Goal: Find specific page/section: Find specific page/section

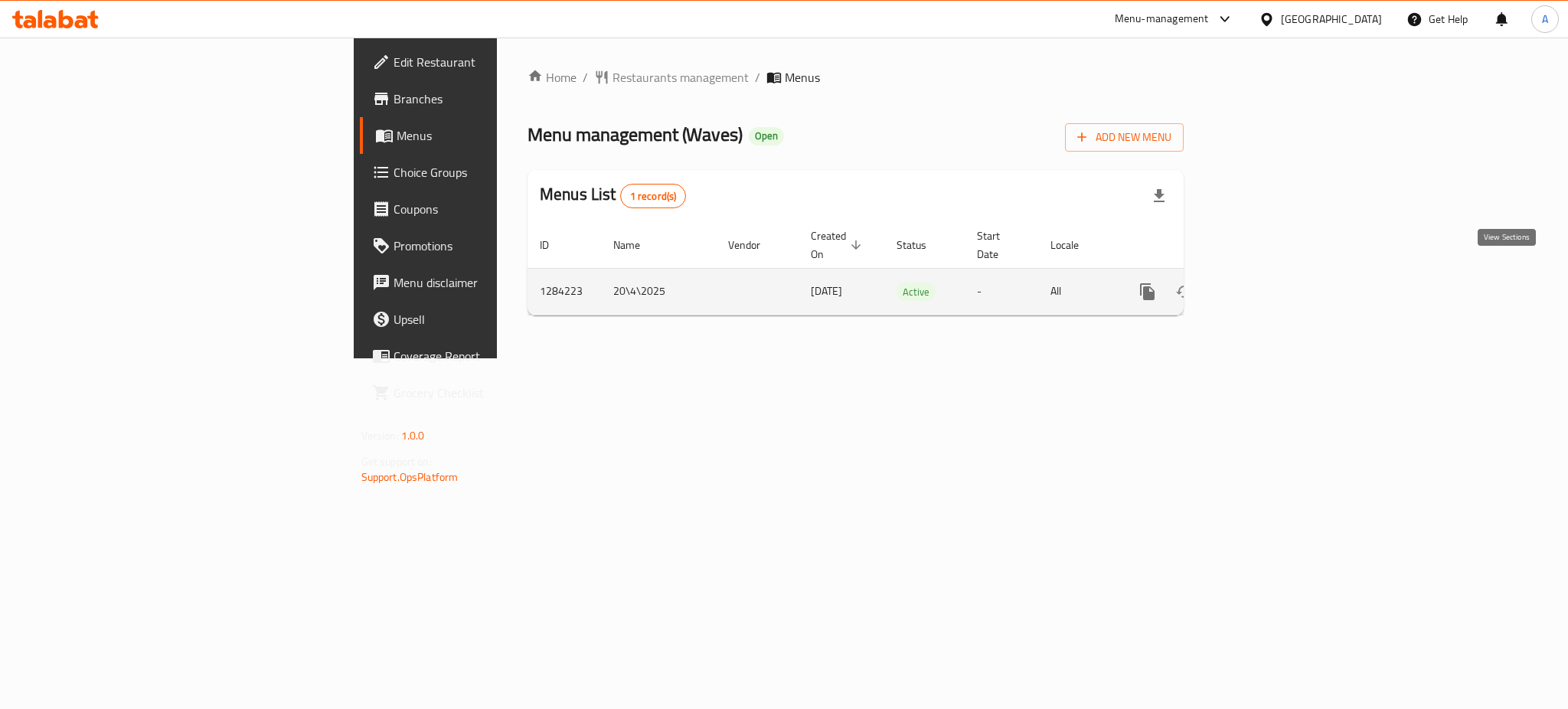
click at [1266, 283] on icon "enhanced table" at bounding box center [1257, 291] width 18 height 18
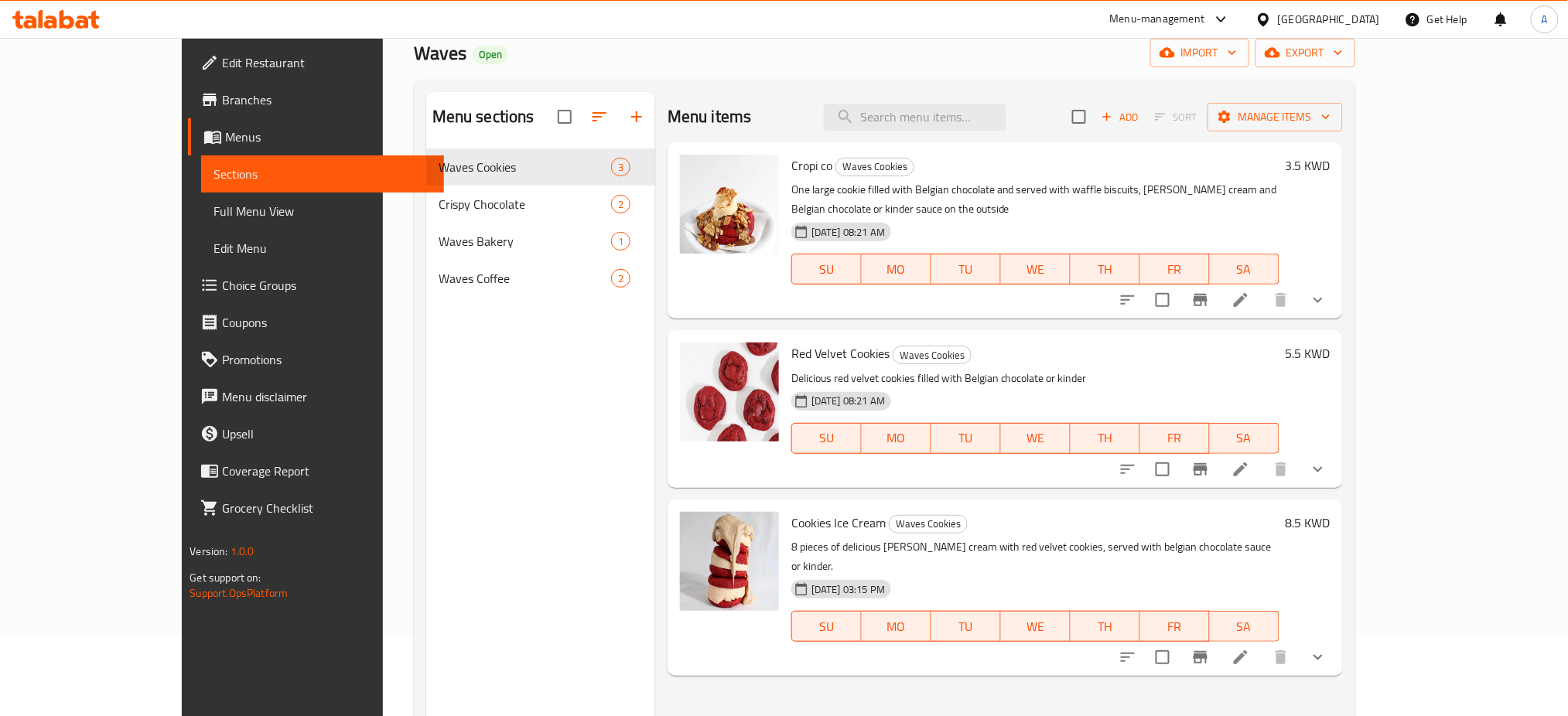
scroll to position [10, 0]
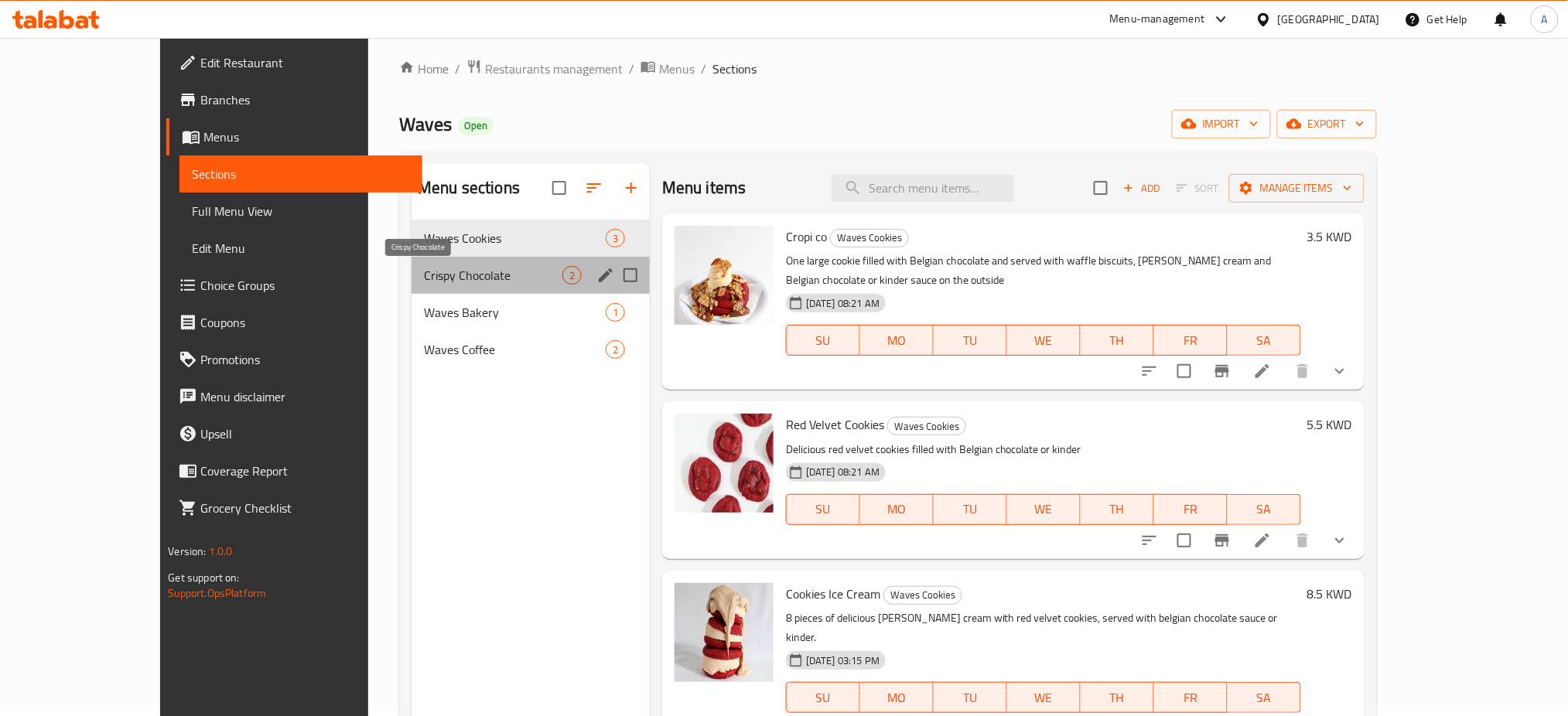
click at [424, 280] on span "Crispy Chocolate" at bounding box center [492, 274] width 138 height 18
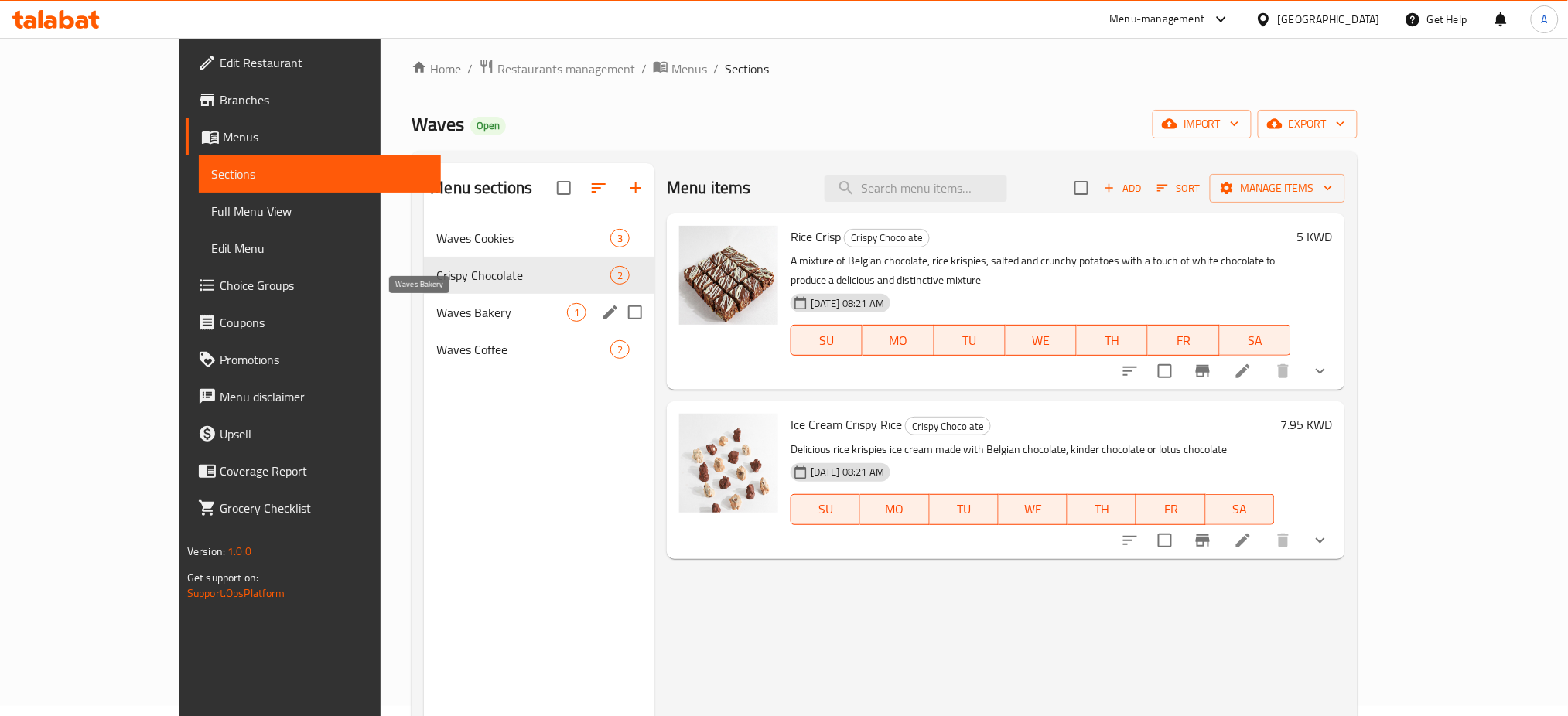
click at [436, 305] on span "Waves Bakery" at bounding box center [501, 311] width 130 height 18
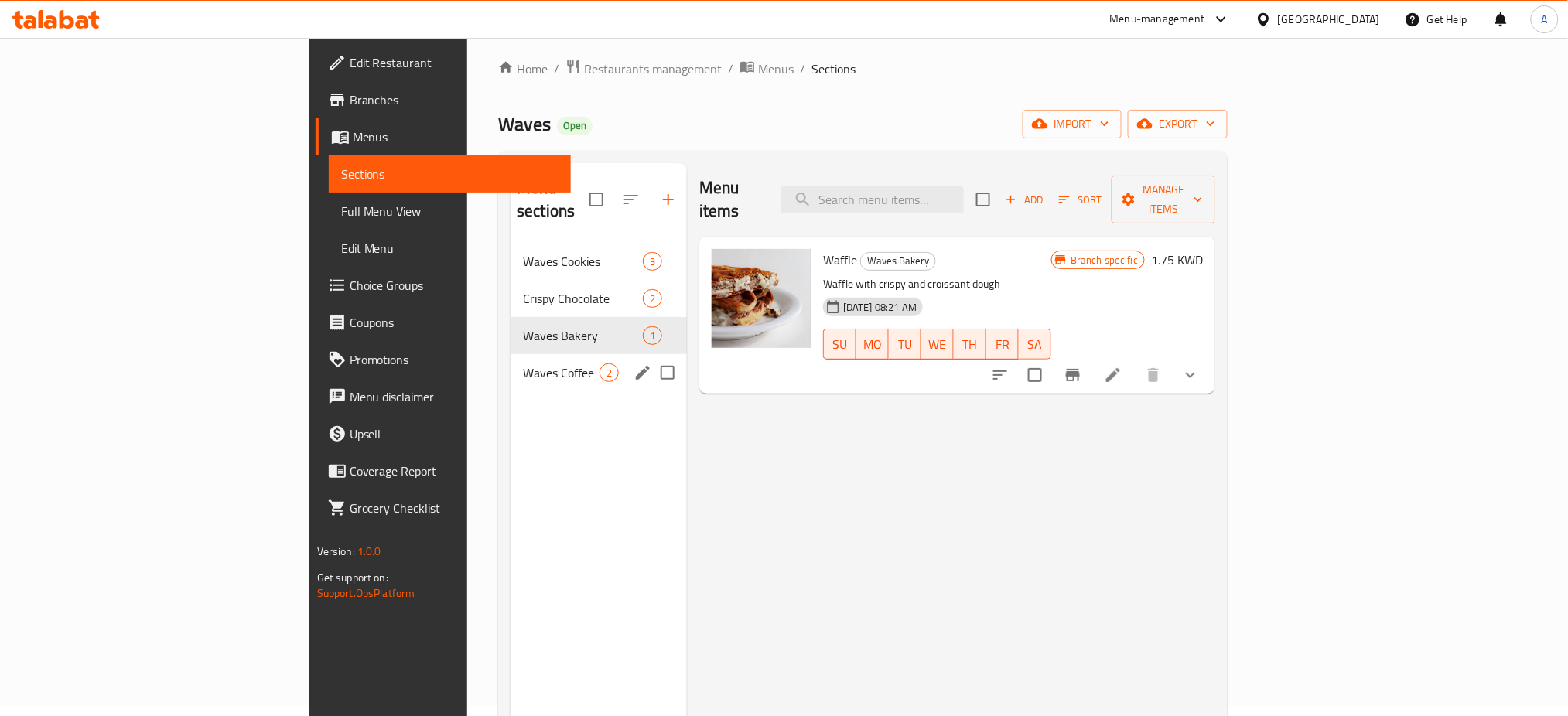
click at [510, 359] on div "Waves Coffee 2" at bounding box center [598, 372] width 176 height 37
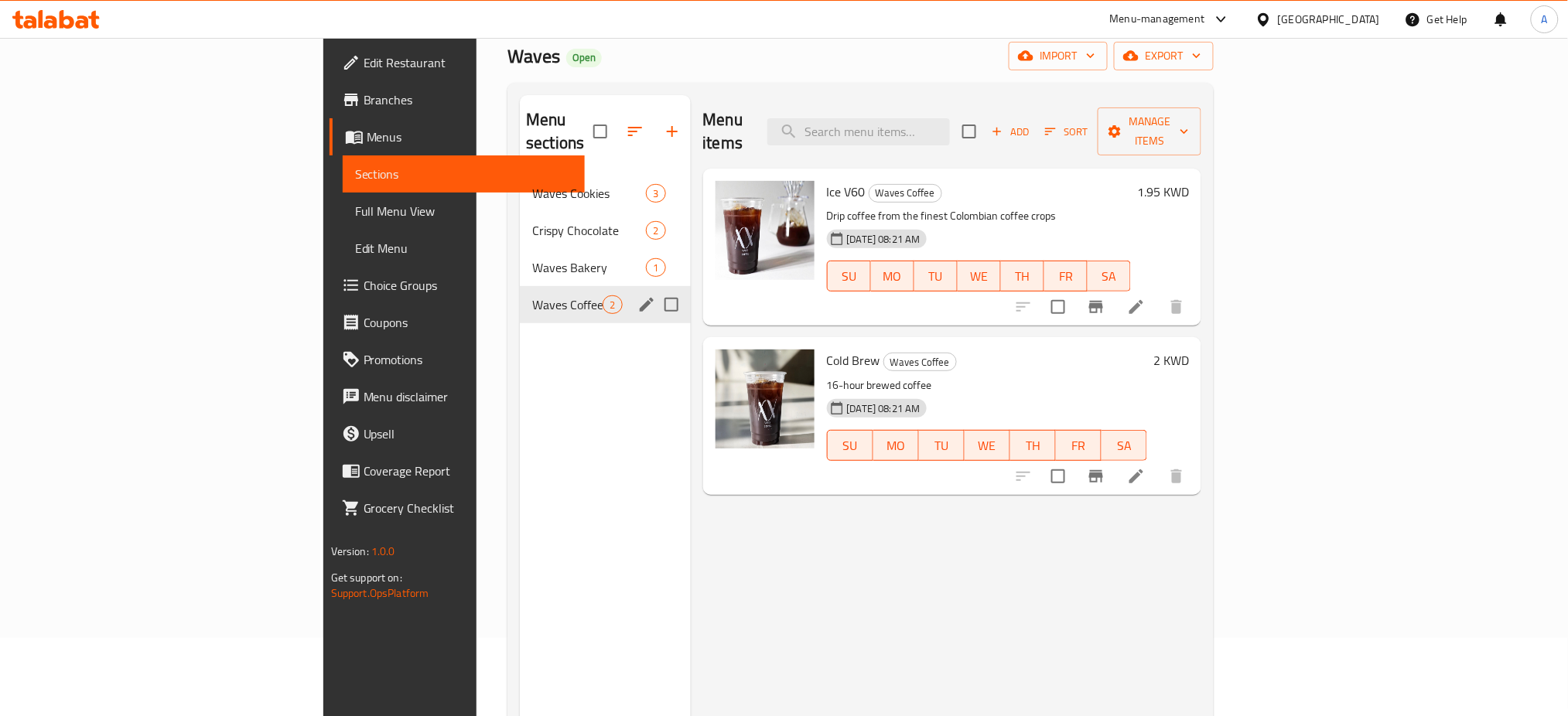
scroll to position [113, 0]
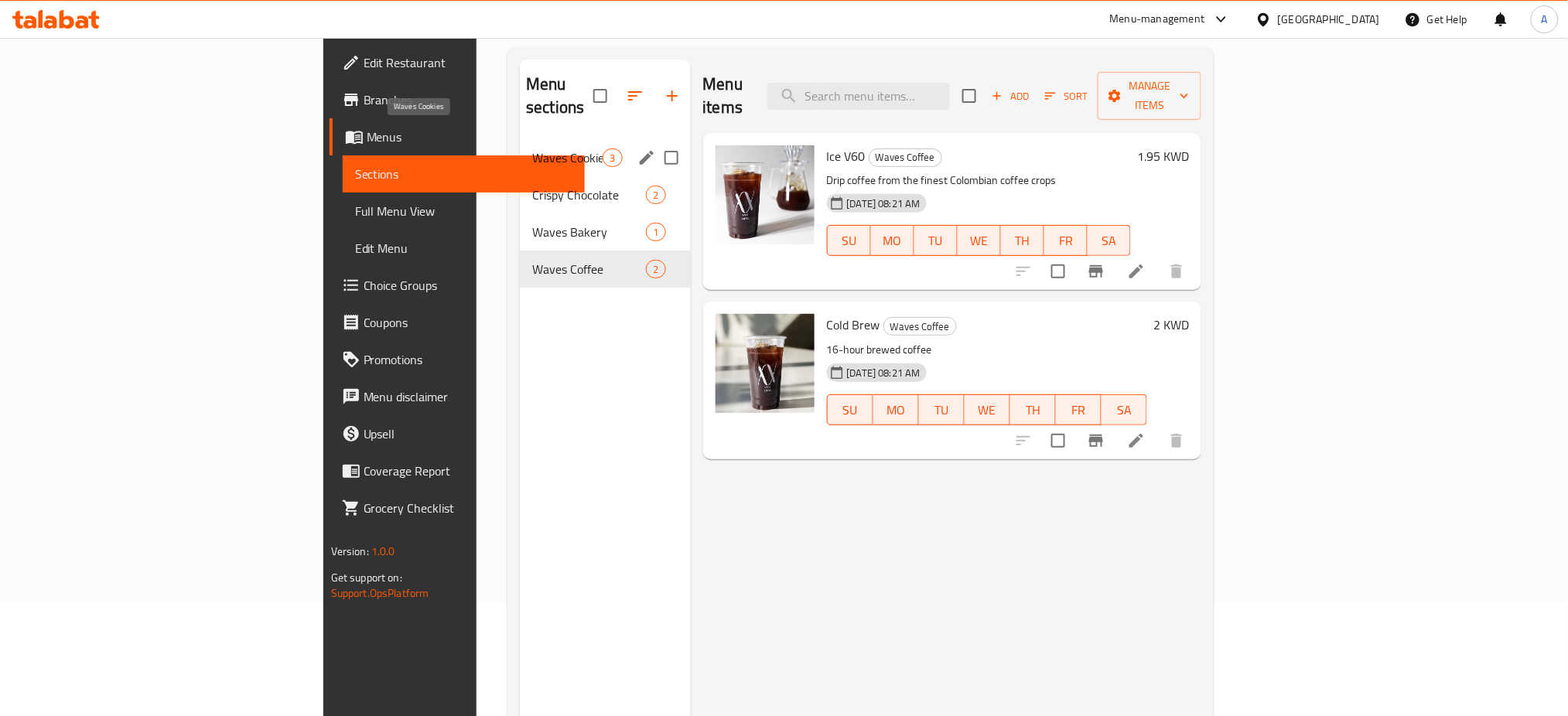
click at [532, 149] on span "Waves Cookies" at bounding box center [567, 157] width 70 height 18
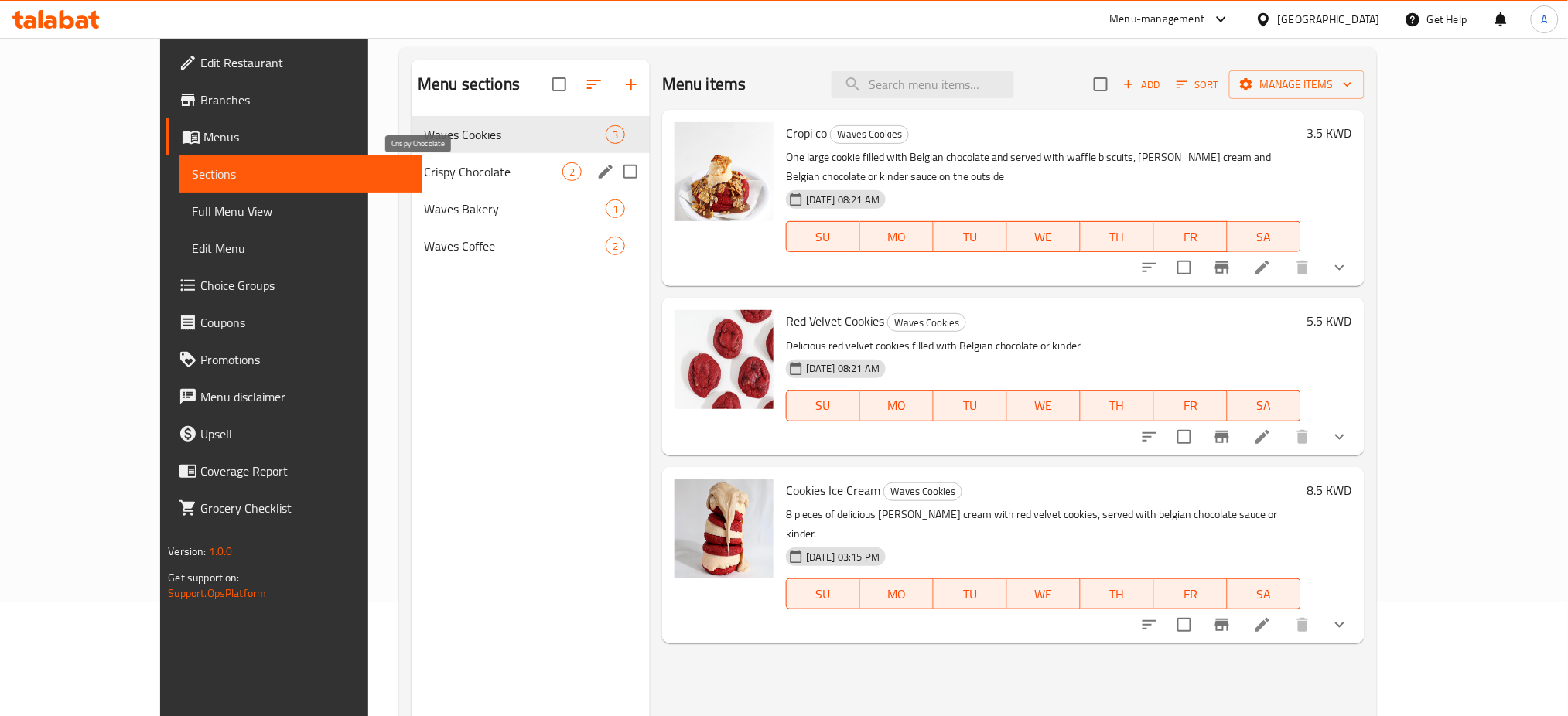
click at [424, 171] on span "Crispy Chocolate" at bounding box center [492, 171] width 138 height 18
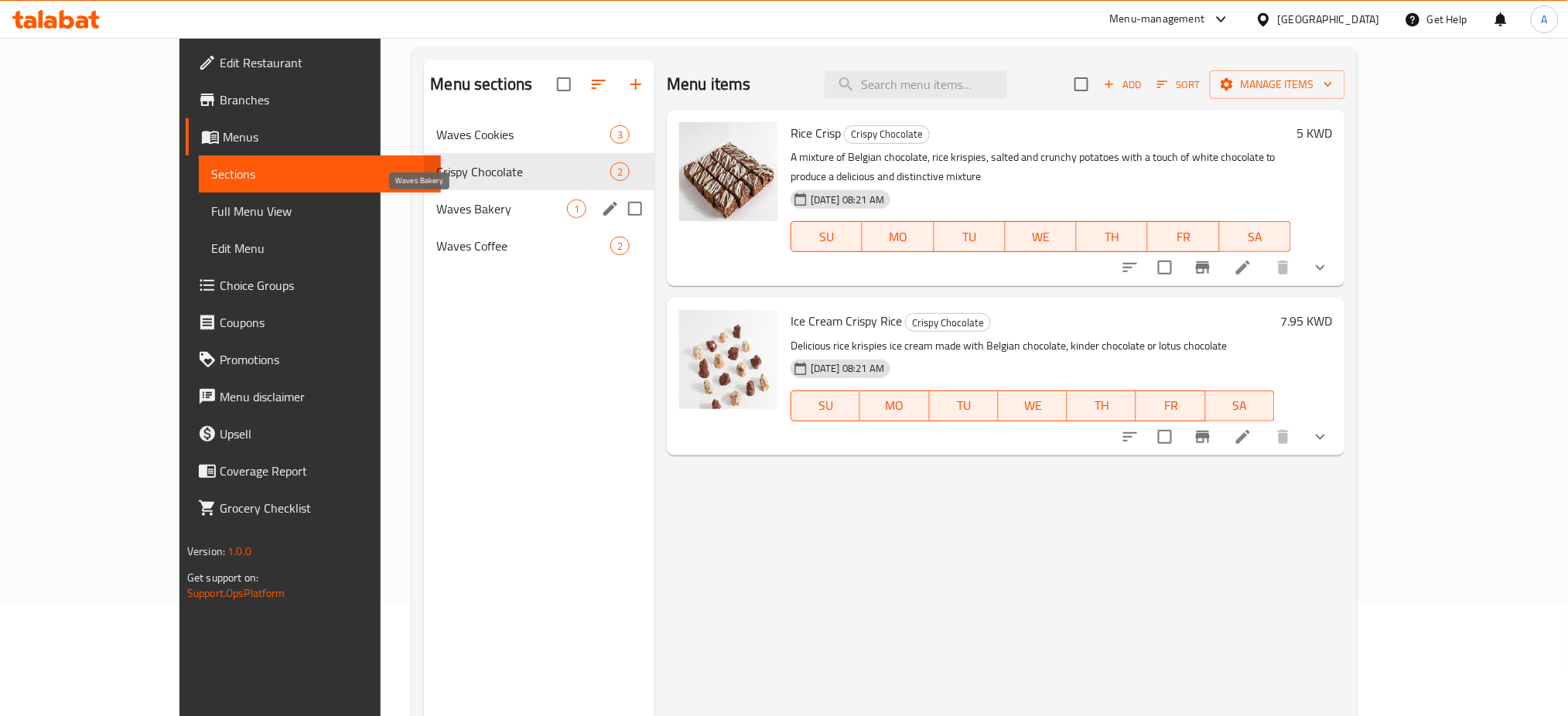
click at [436, 210] on span "Waves Bakery" at bounding box center [501, 209] width 130 height 18
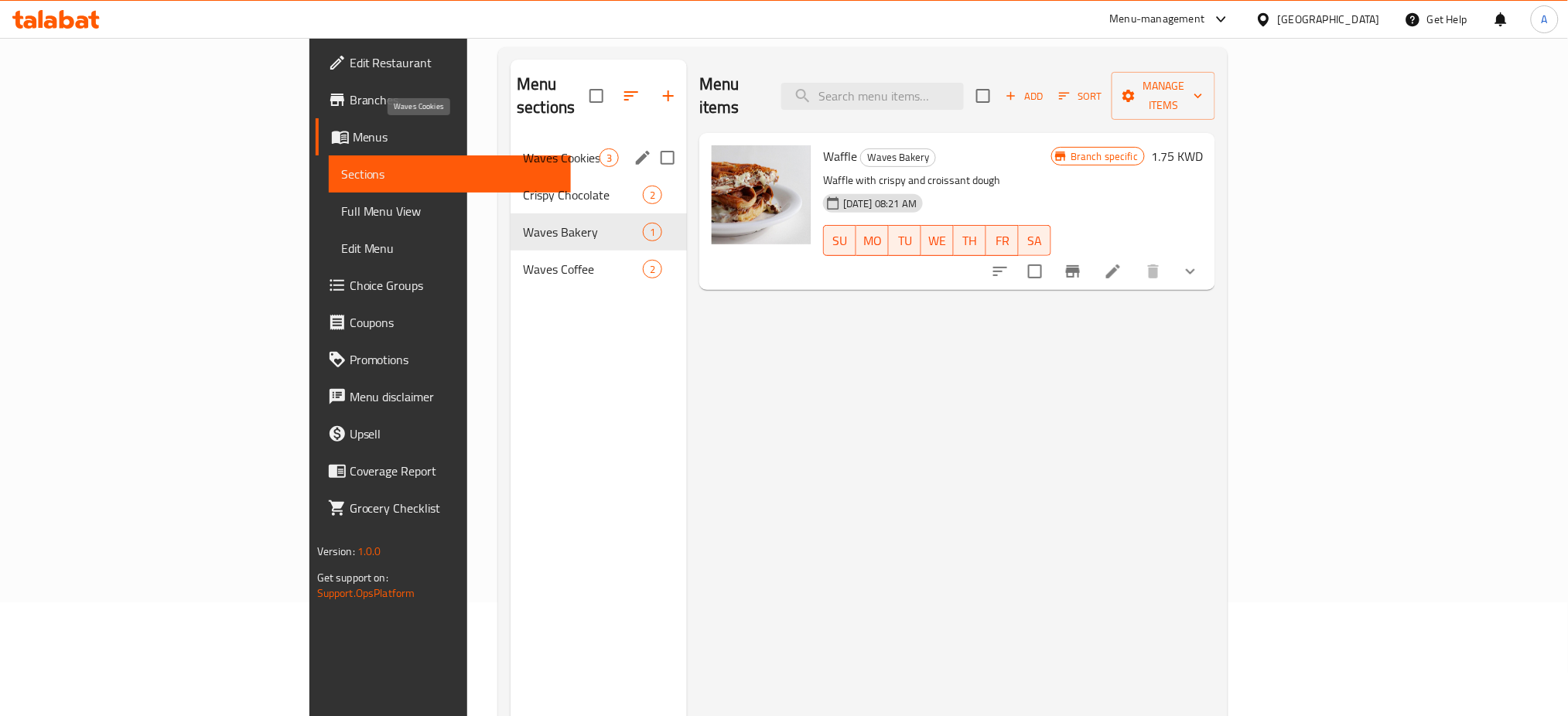
click at [523, 149] on span "Waves Cookies" at bounding box center [561, 157] width 76 height 18
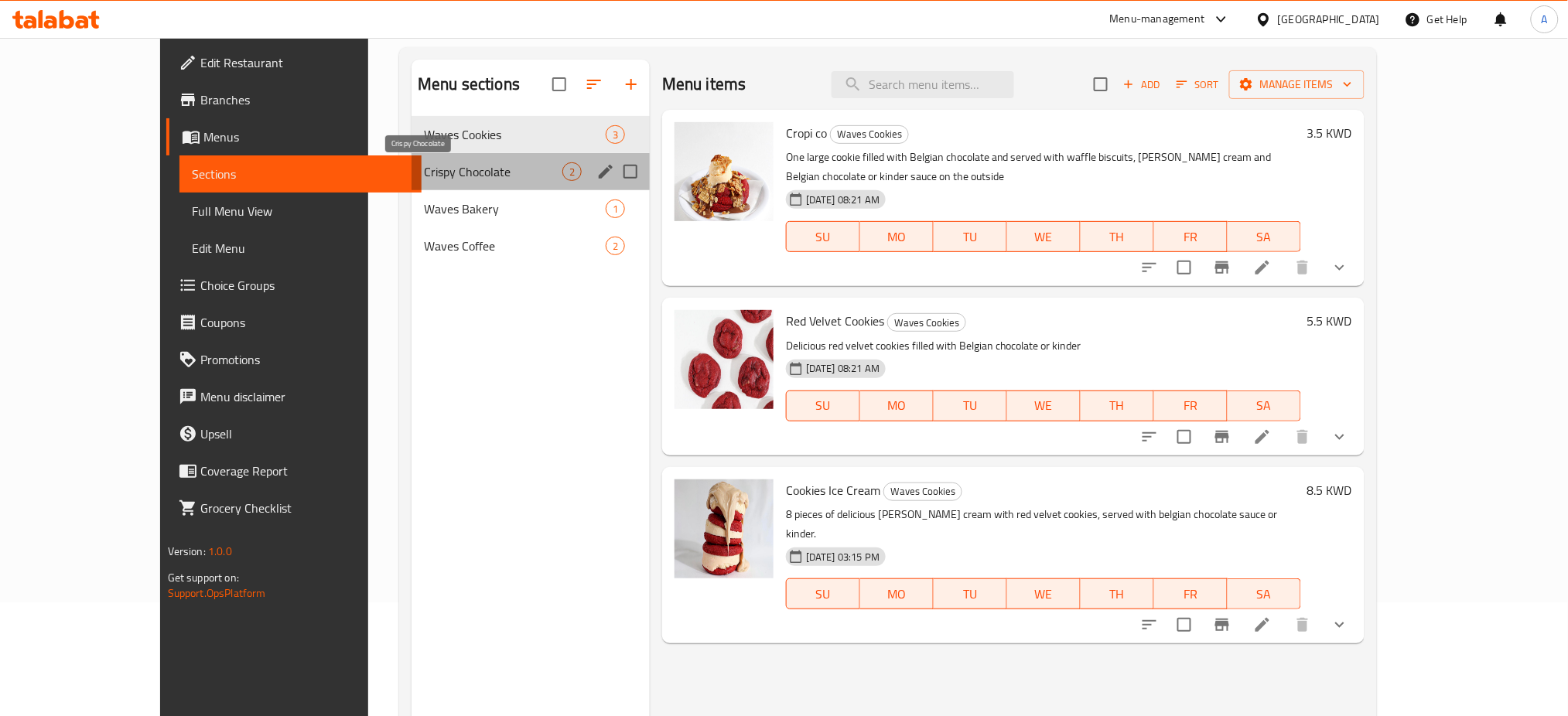
click at [424, 172] on span "Crispy Chocolate" at bounding box center [492, 171] width 138 height 18
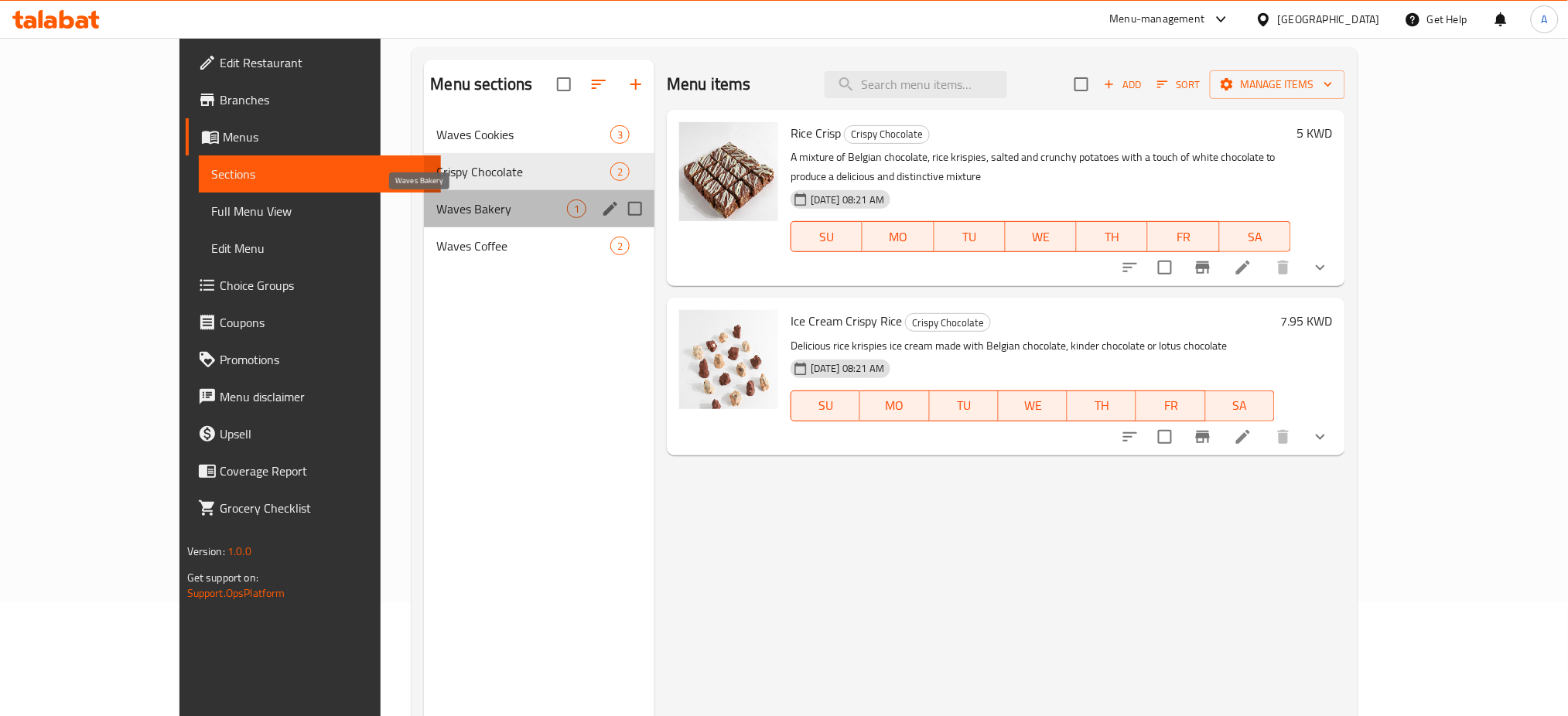
click at [436, 205] on span "Waves Bakery" at bounding box center [501, 209] width 130 height 18
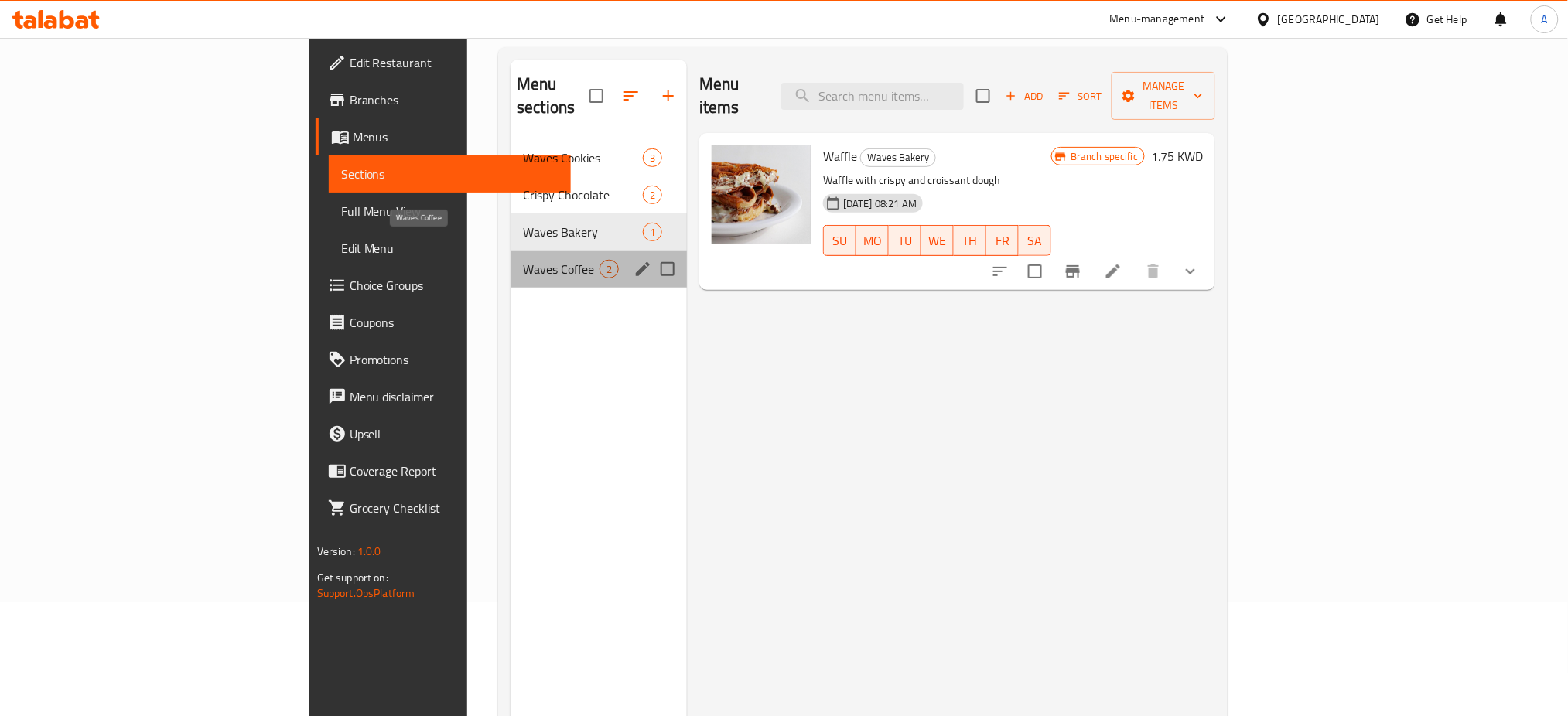
click at [523, 260] on span "Waves Coffee" at bounding box center [561, 268] width 76 height 18
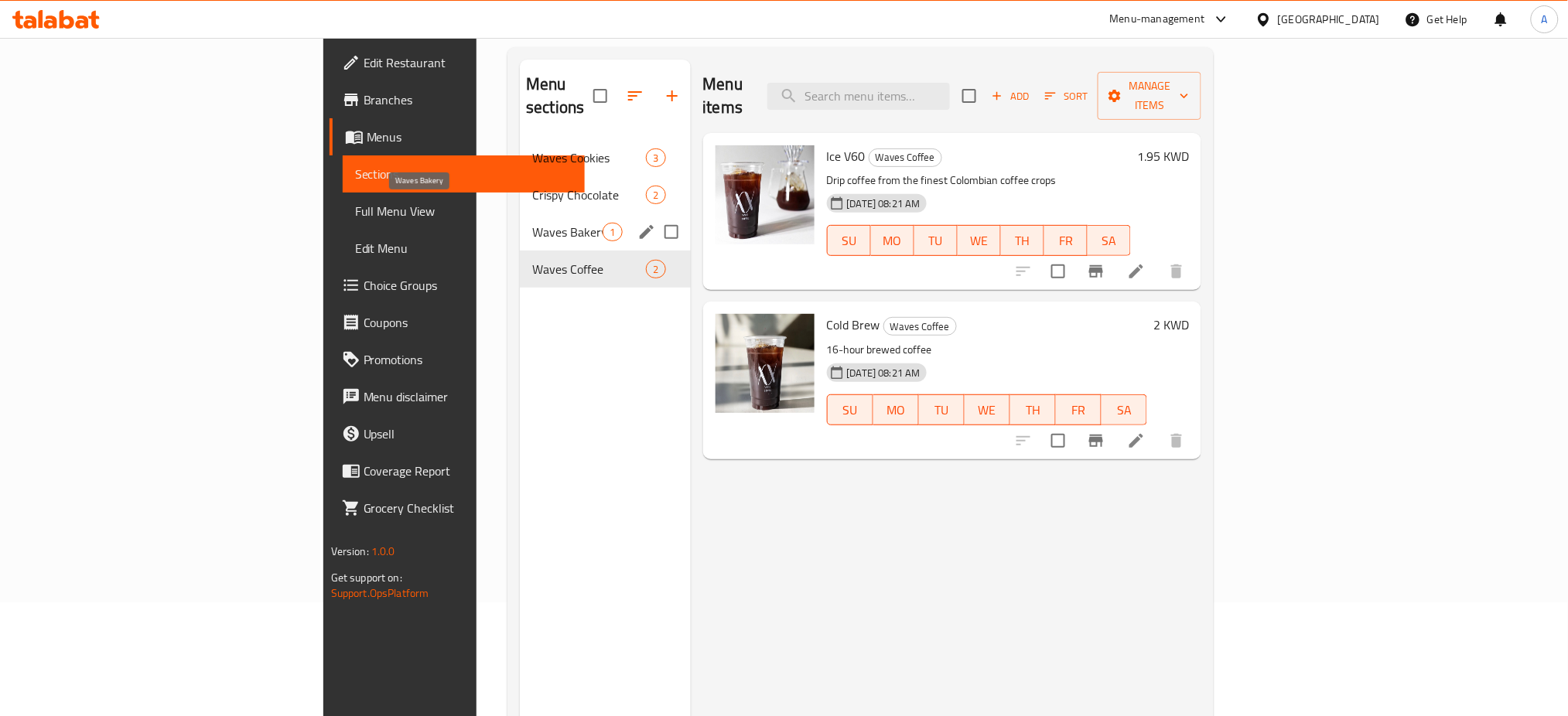
click at [532, 223] on span "Waves Bakery" at bounding box center [567, 231] width 70 height 18
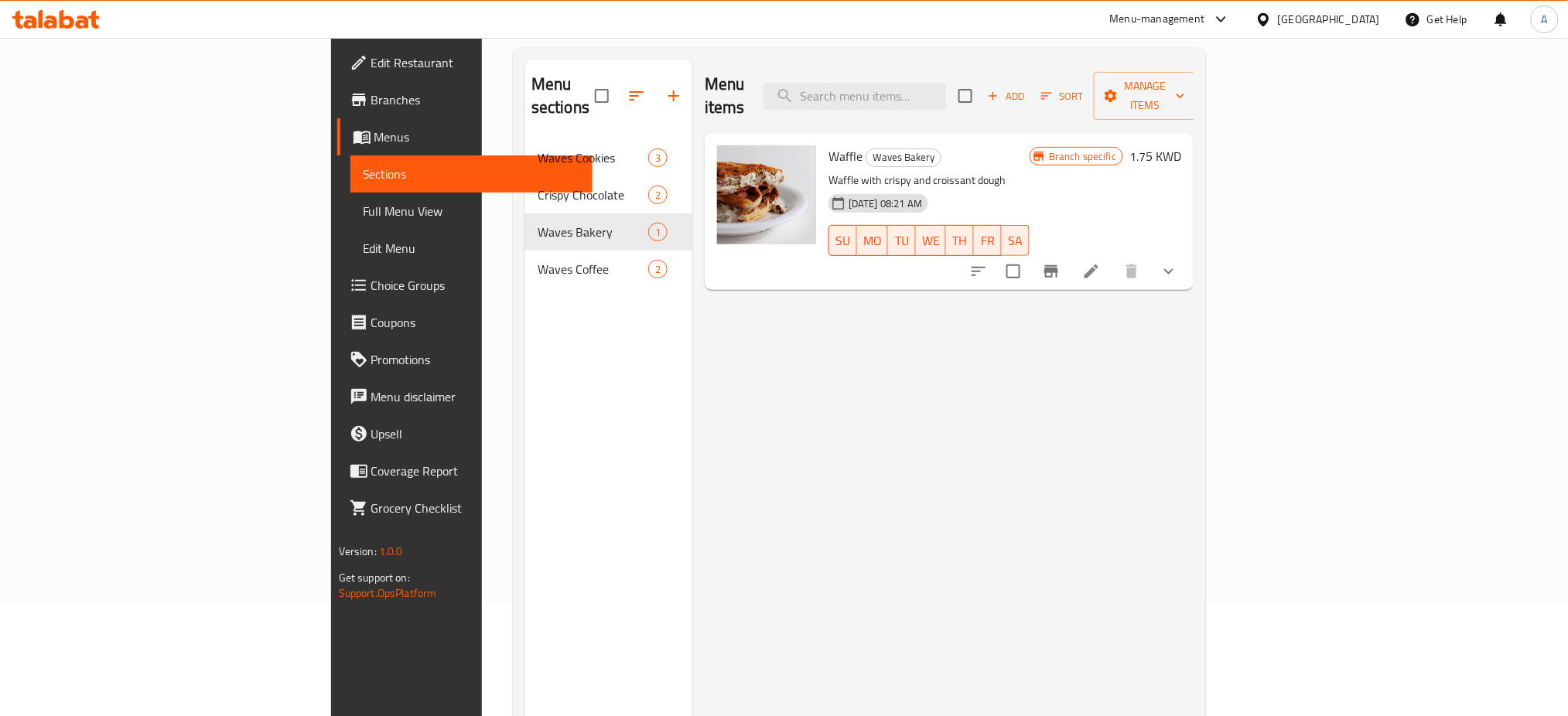
click at [371, 92] on span "Branches" at bounding box center [476, 99] width 209 height 18
